Goal: Navigation & Orientation: Find specific page/section

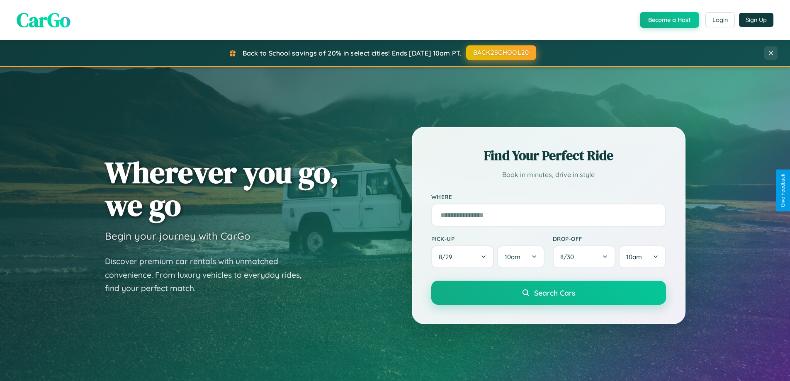
click at [500, 53] on button "BACK2SCHOOL20" at bounding box center [501, 52] width 70 height 15
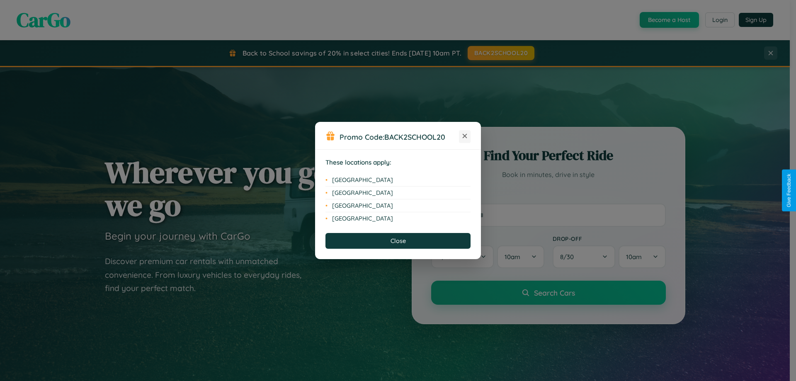
click at [465, 136] on icon at bounding box center [465, 136] width 5 height 5
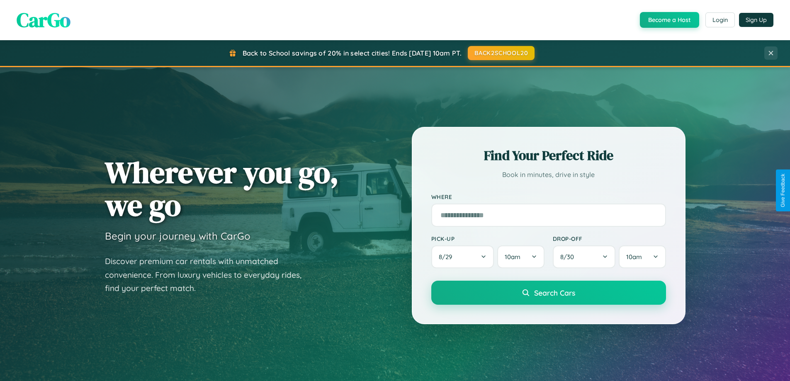
scroll to position [571, 0]
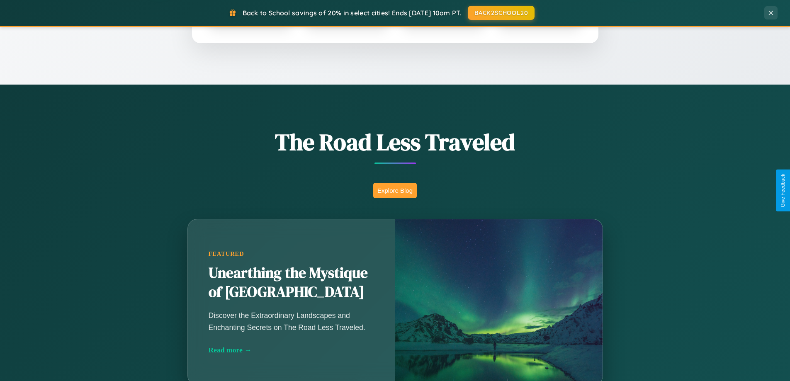
click at [395, 190] on button "Explore Blog" at bounding box center [395, 190] width 44 height 15
